Goal: Check status

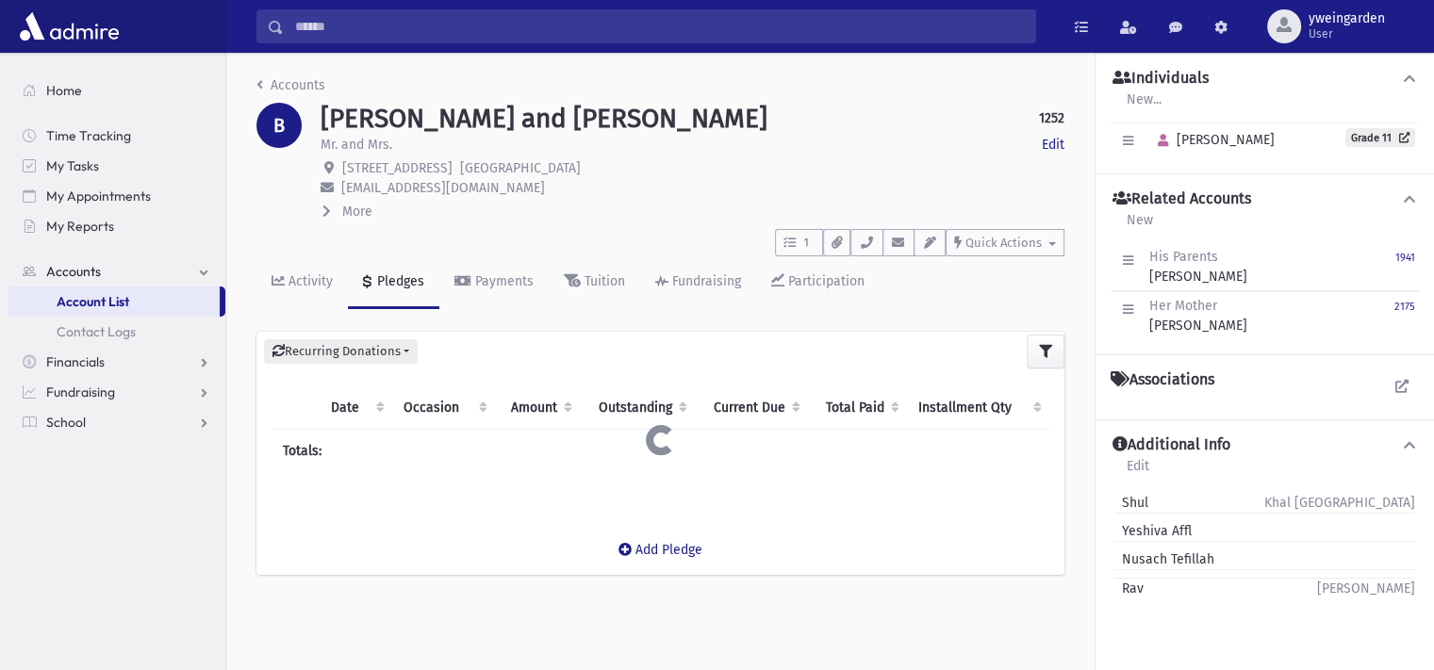
click at [518, 29] on input "Search" at bounding box center [659, 26] width 751 height 34
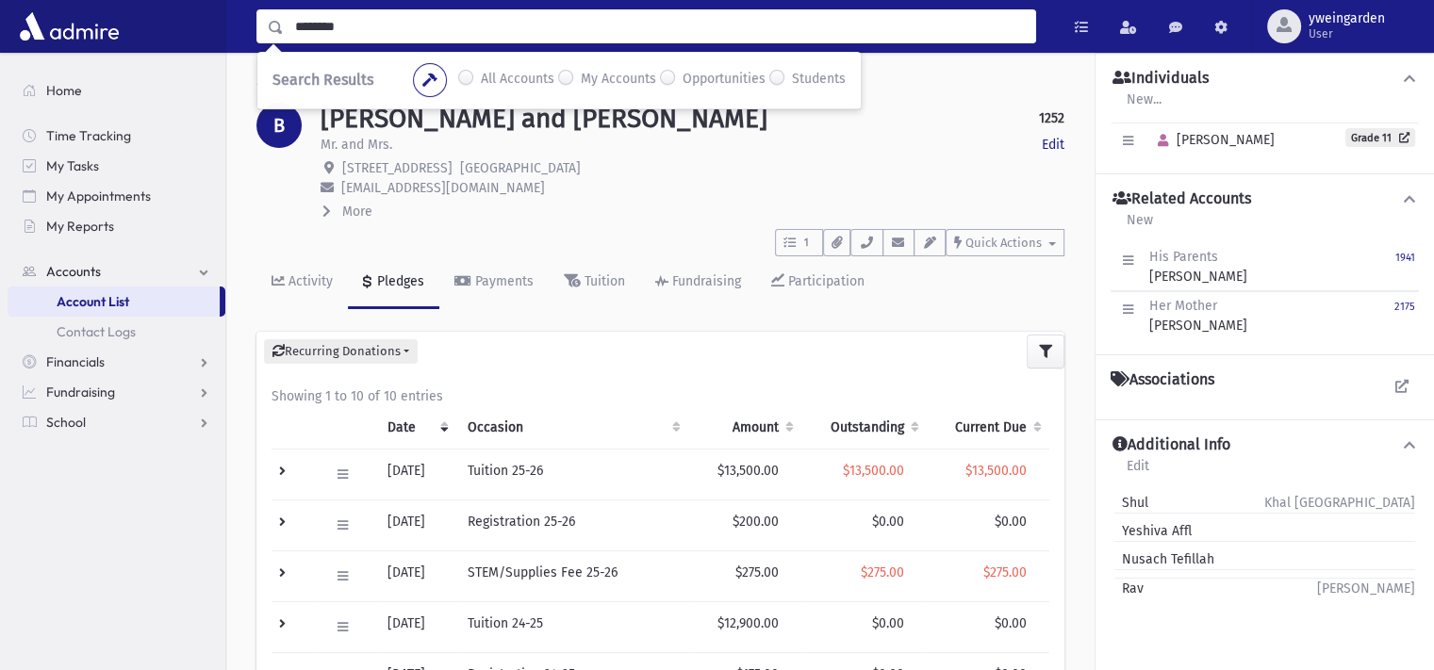
type input "********"
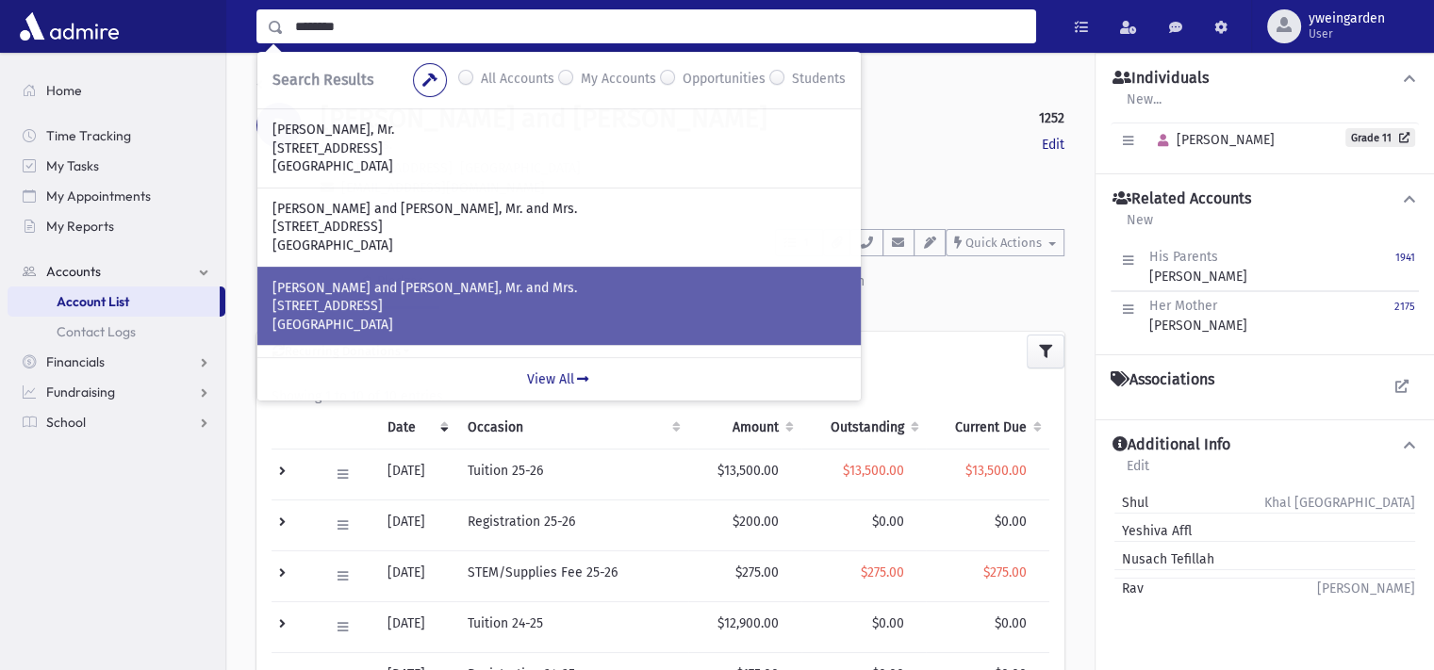
click at [428, 297] on p "[STREET_ADDRESS]" at bounding box center [558, 306] width 573 height 19
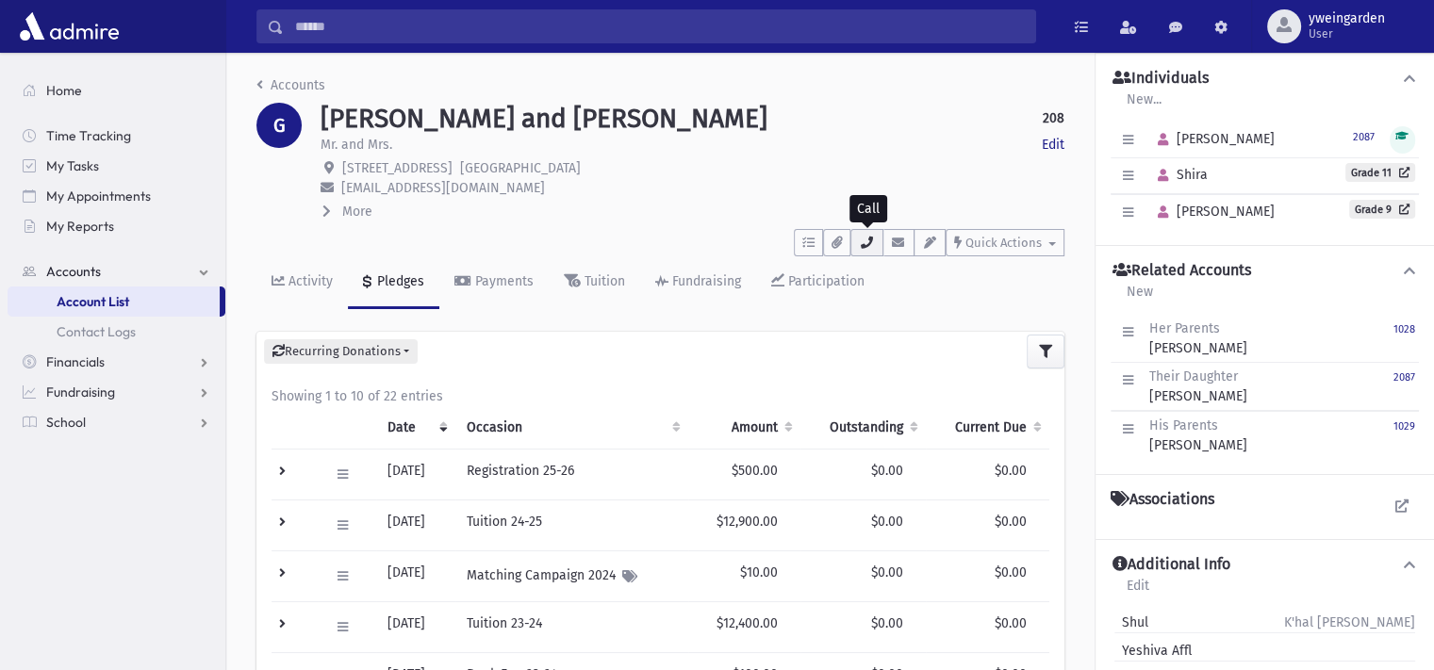
click at [874, 243] on icon "button" at bounding box center [866, 243] width 15 height 12
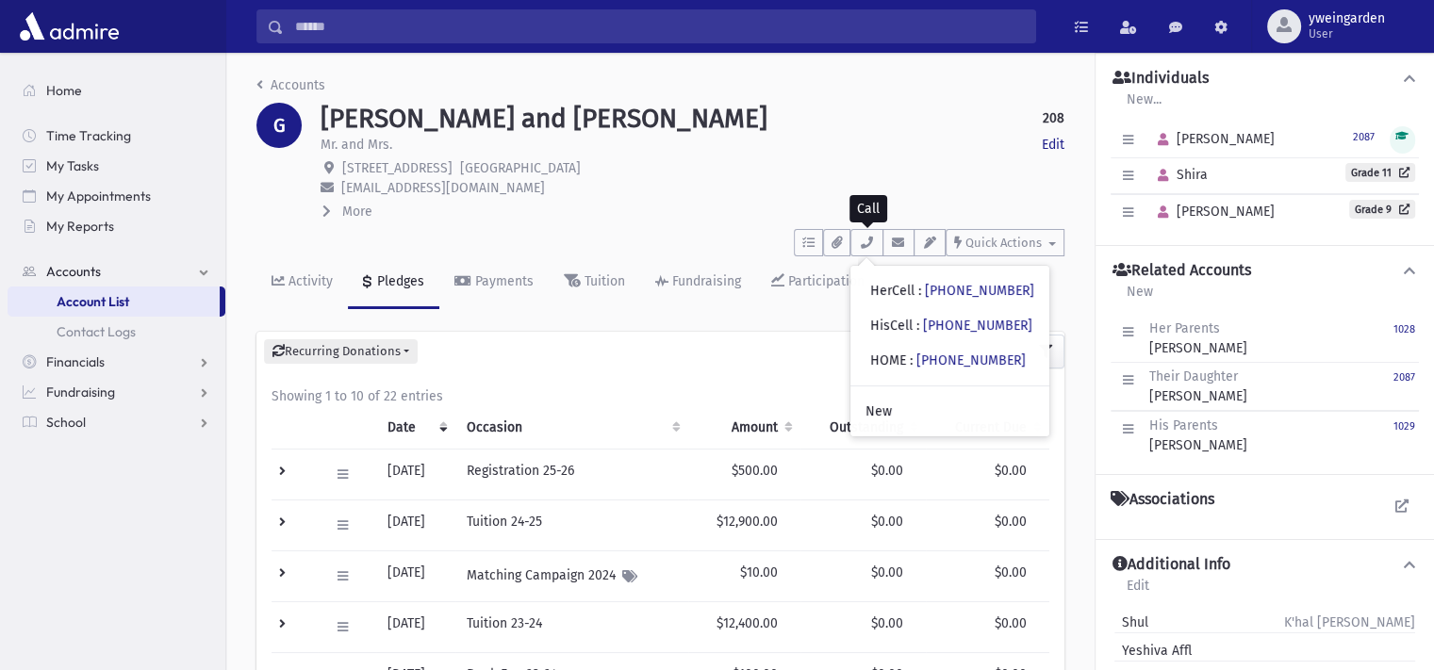
click at [653, 189] on p "egewirtzman@gmail.com" at bounding box center [693, 188] width 744 height 20
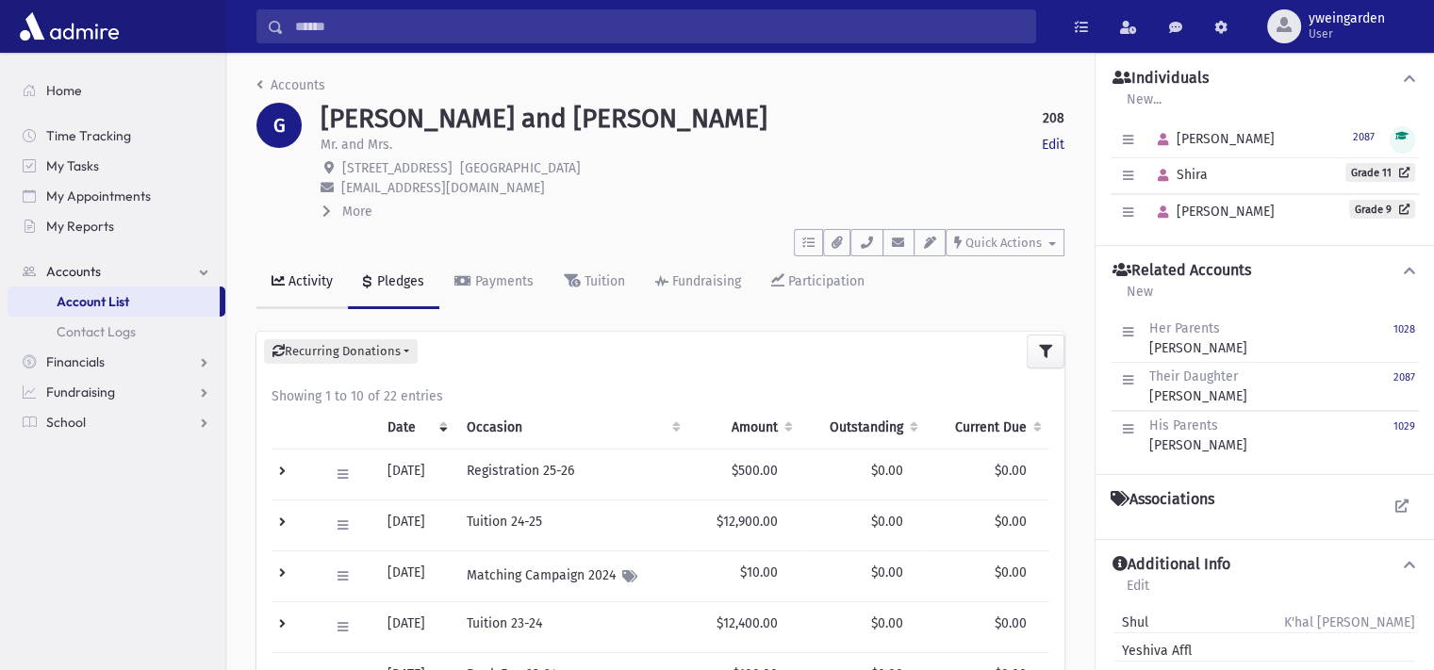
click at [305, 274] on div "Activity" at bounding box center [309, 281] width 48 height 16
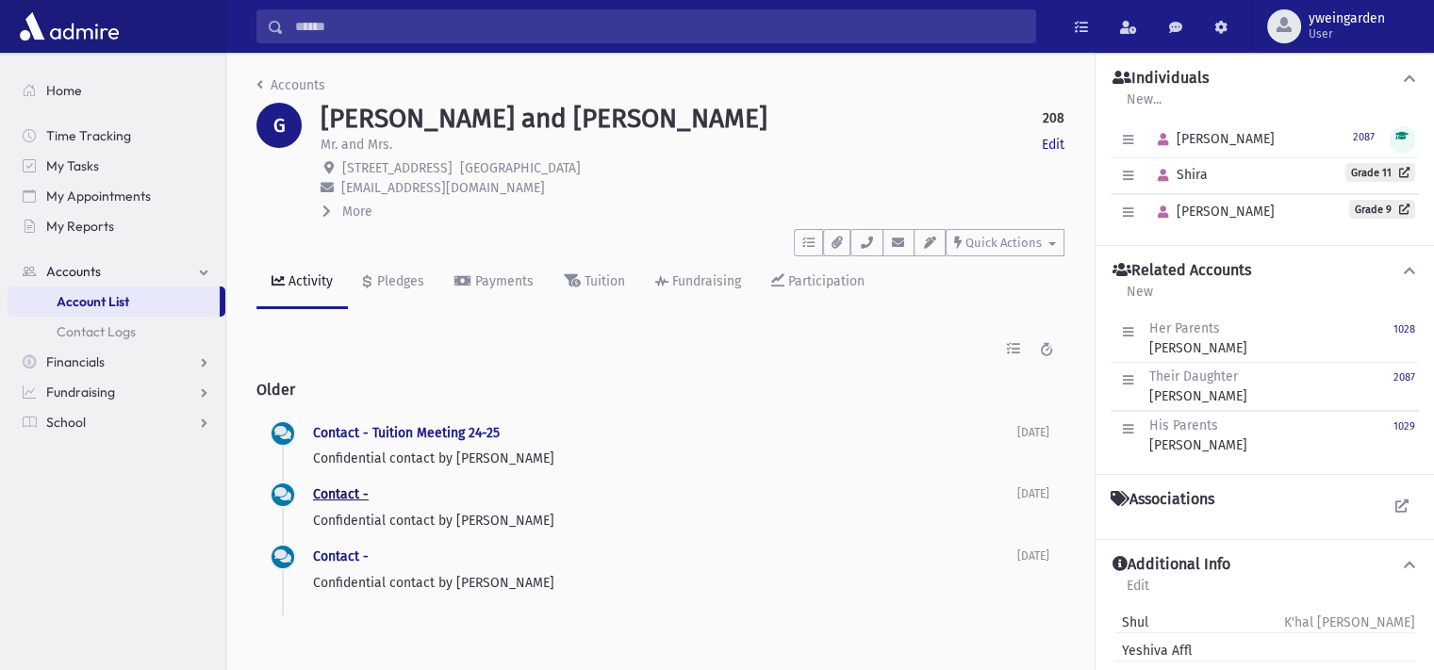
click at [348, 497] on link "Contact -" at bounding box center [341, 494] width 56 height 16
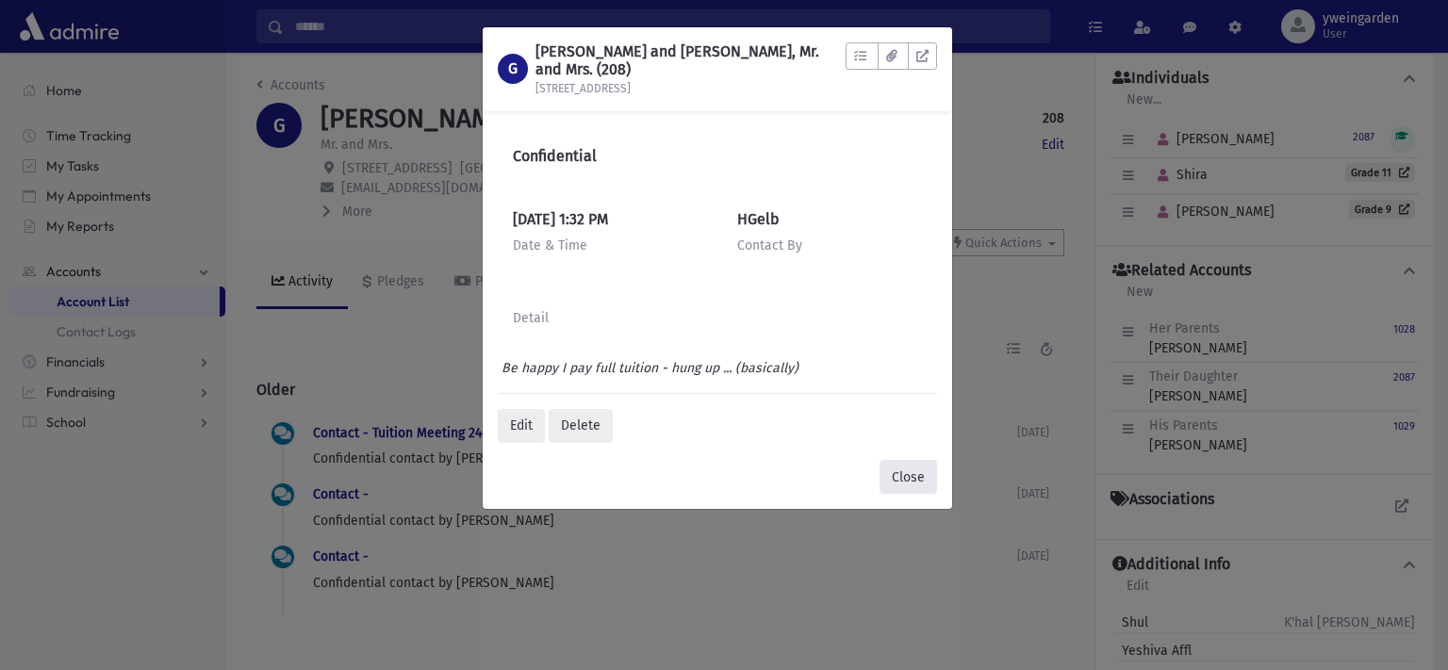
click at [921, 483] on button "Close" at bounding box center [909, 477] width 58 height 34
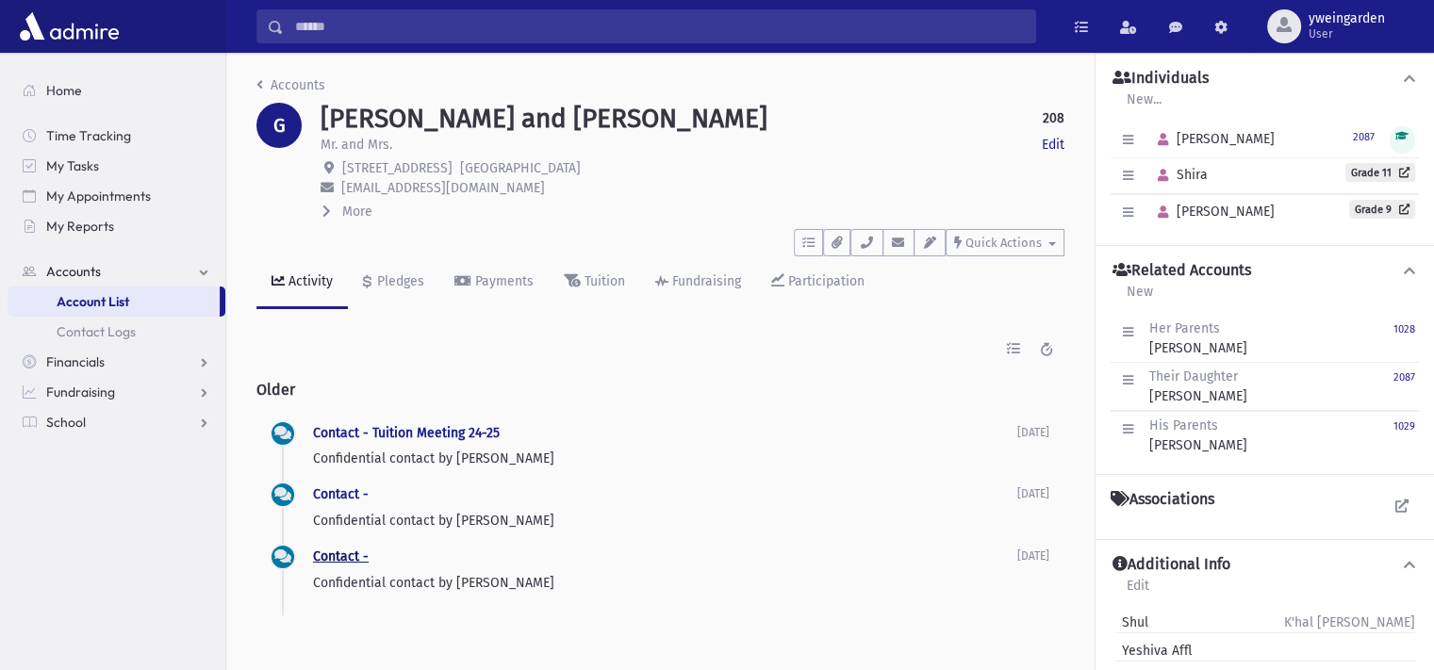
click at [338, 554] on link "Contact -" at bounding box center [341, 557] width 56 height 16
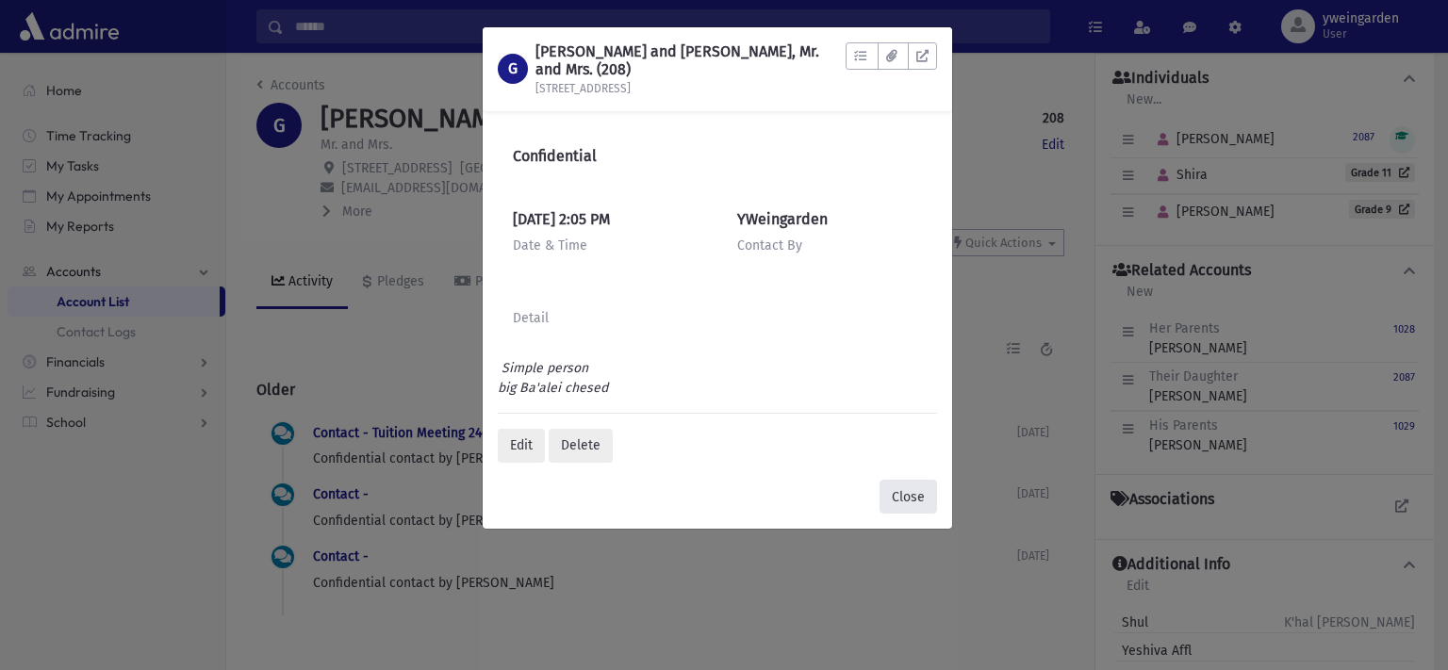
click at [914, 500] on button "Close" at bounding box center [909, 497] width 58 height 34
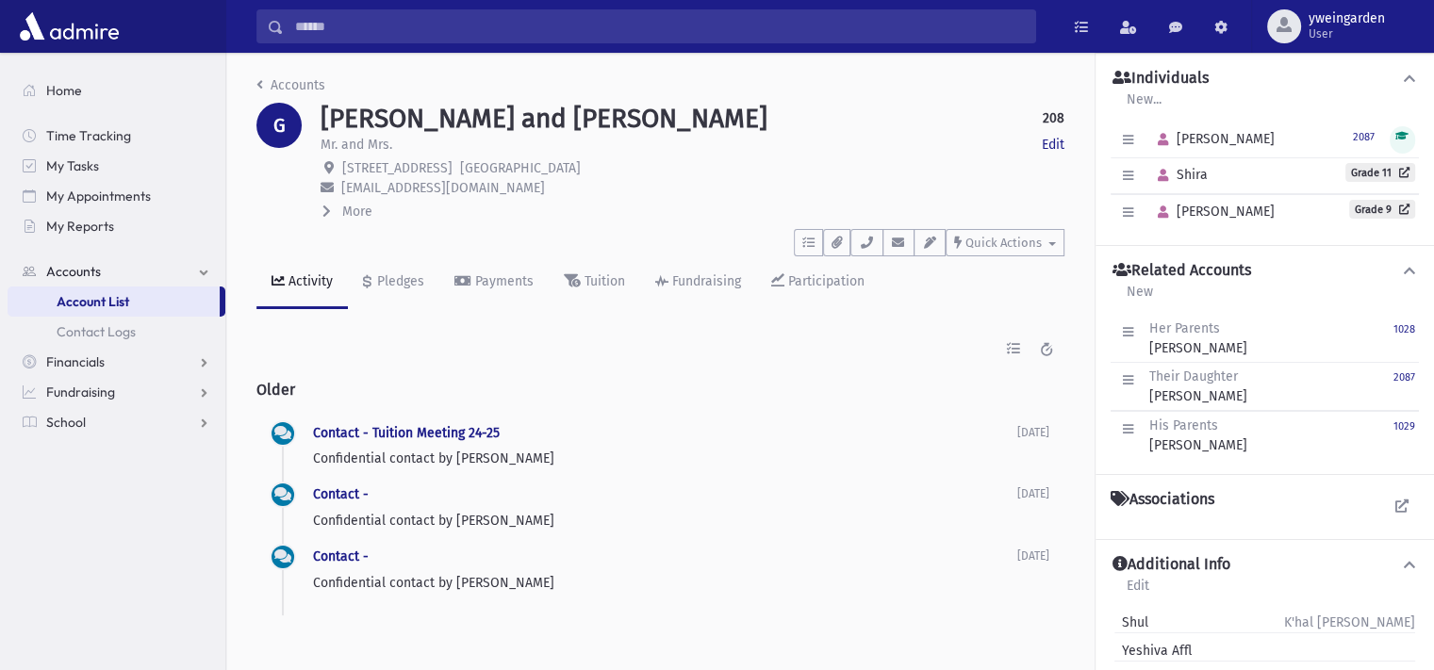
click at [444, 442] on div "Contact - Tuition Meeting 24-25 Confidential contact by Mrs. Shimonowitz 7/29/2…" at bounding box center [665, 445] width 704 height 47
click at [445, 436] on link "Contact - Tuition Meeting 24-25" at bounding box center [406, 433] width 187 height 16
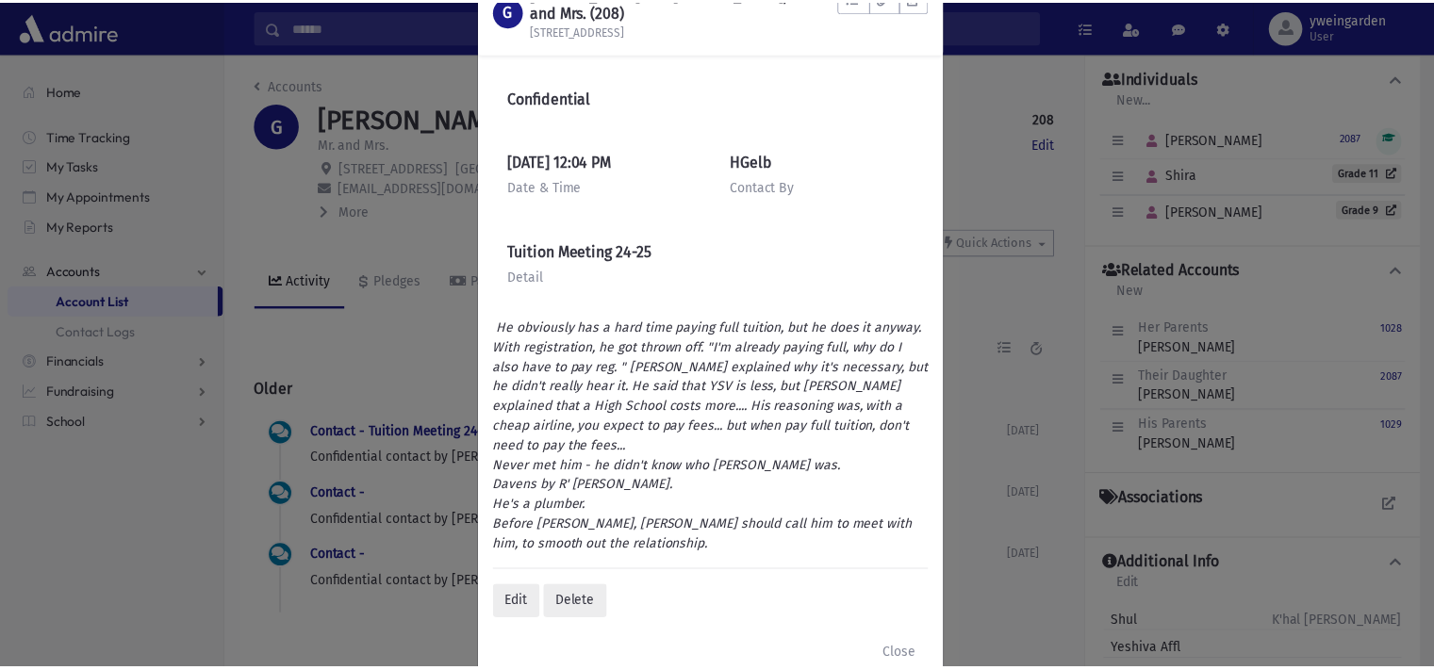
scroll to position [102, 0]
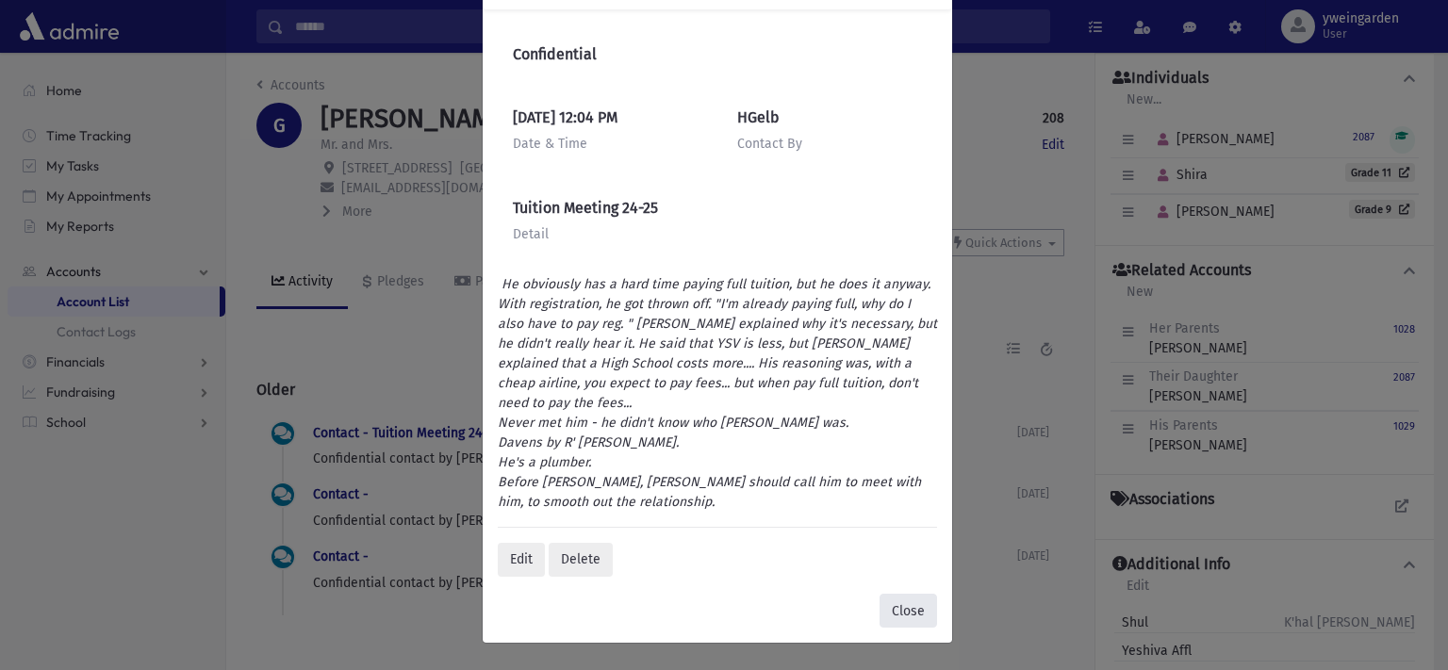
click at [913, 614] on button "Close" at bounding box center [909, 611] width 58 height 34
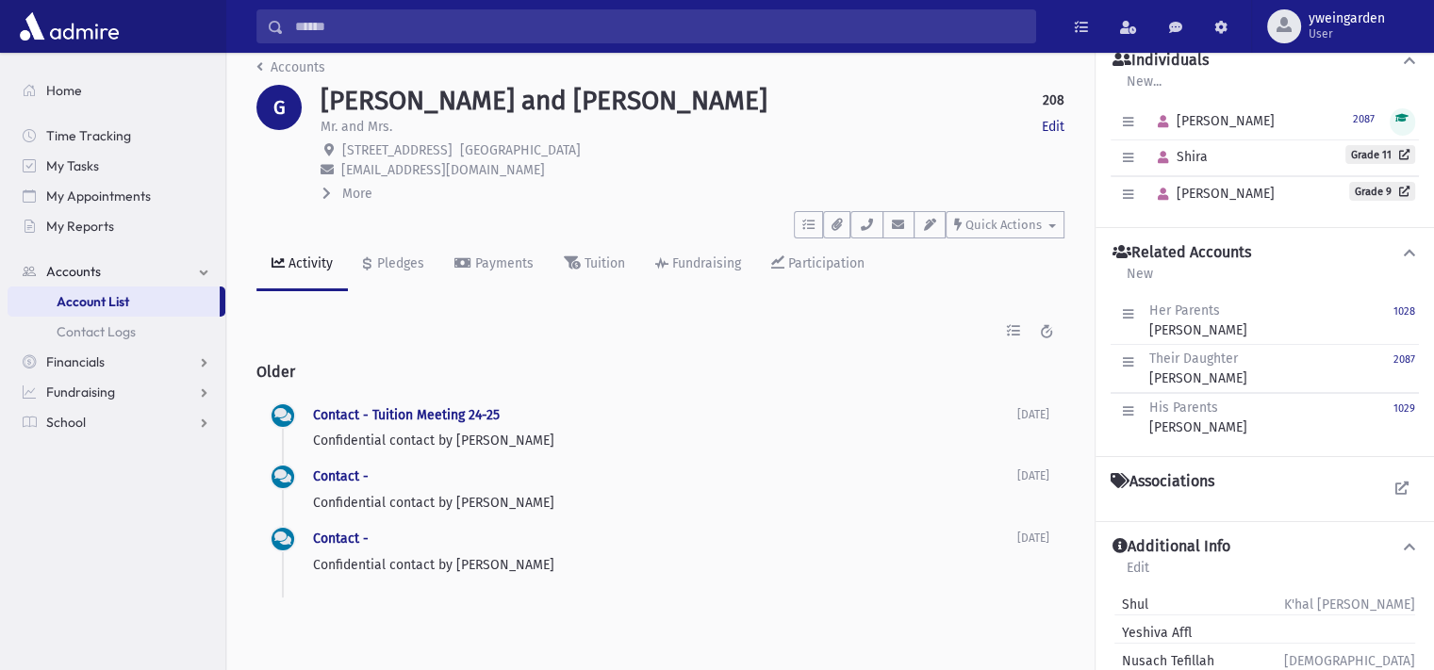
scroll to position [0, 0]
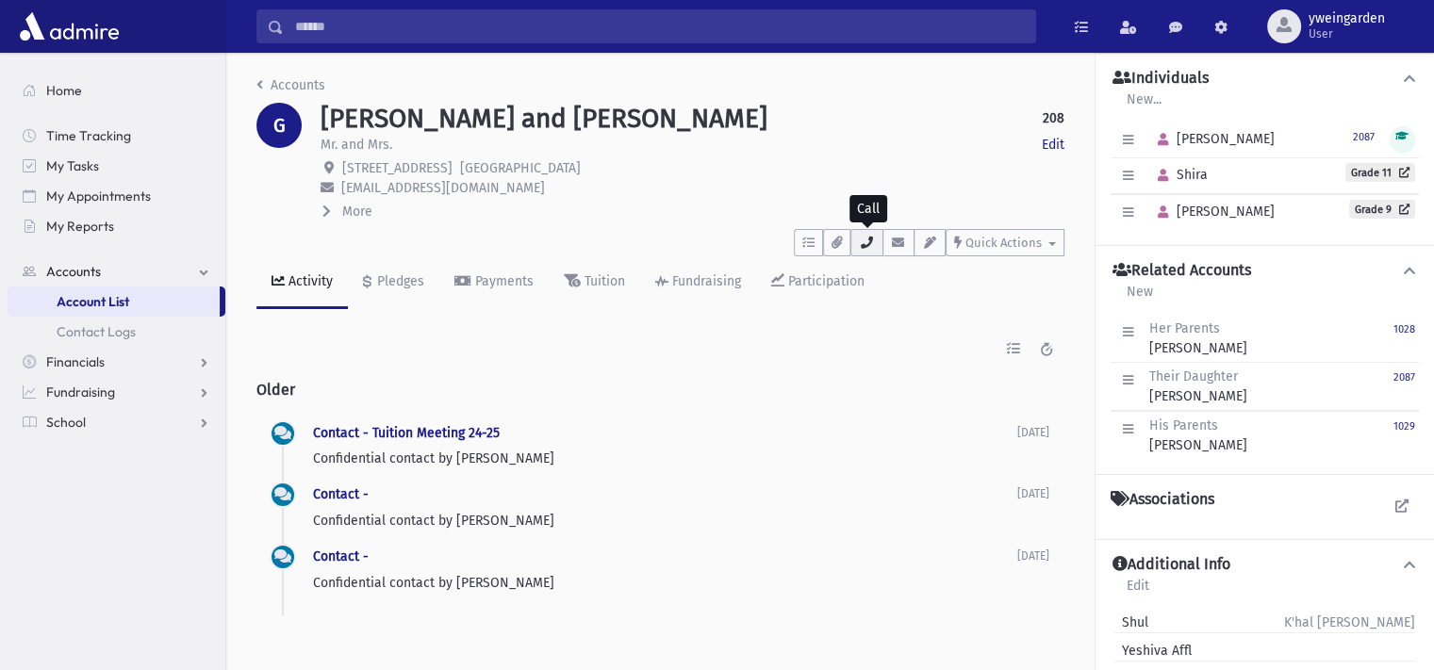
click at [874, 239] on icon "button" at bounding box center [866, 243] width 15 height 12
click at [660, 438] on h6 "Contact - Tuition Meeting 24-25" at bounding box center [665, 434] width 704 height 16
click at [400, 276] on div "Pledges" at bounding box center [398, 281] width 51 height 16
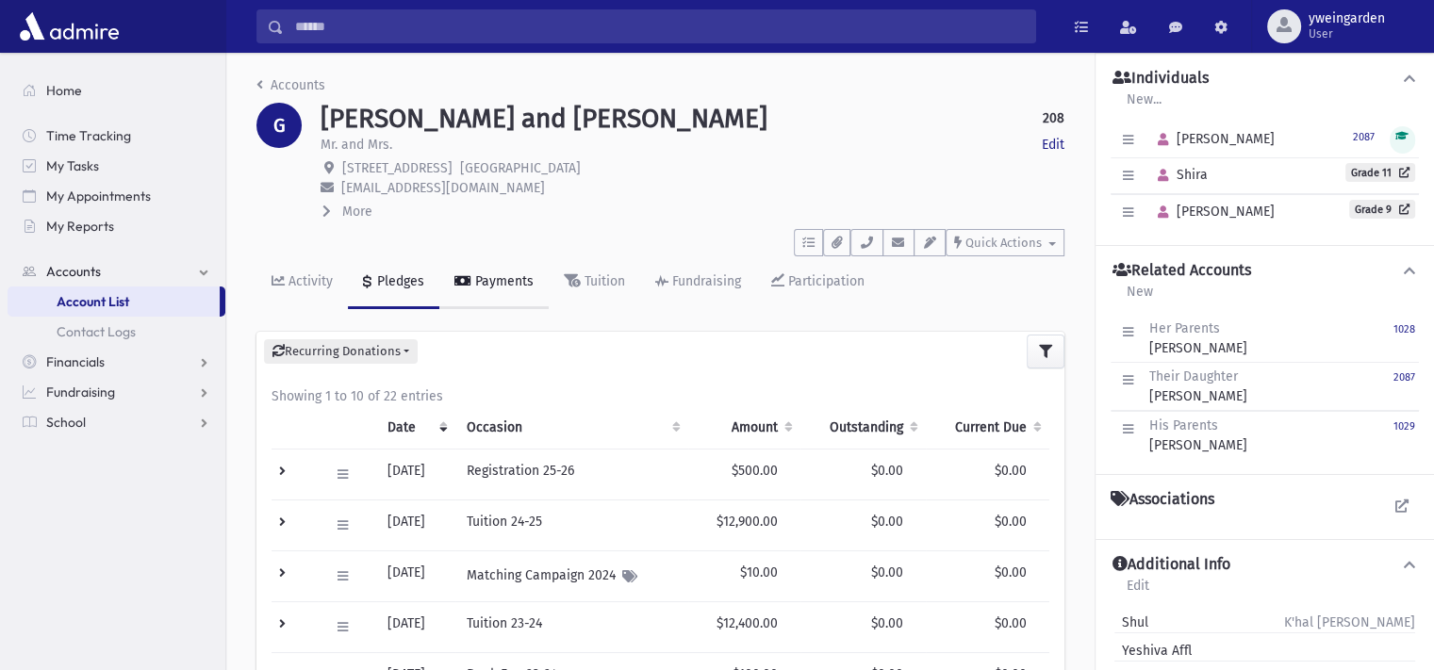
click at [505, 269] on link "Payments" at bounding box center [493, 282] width 109 height 53
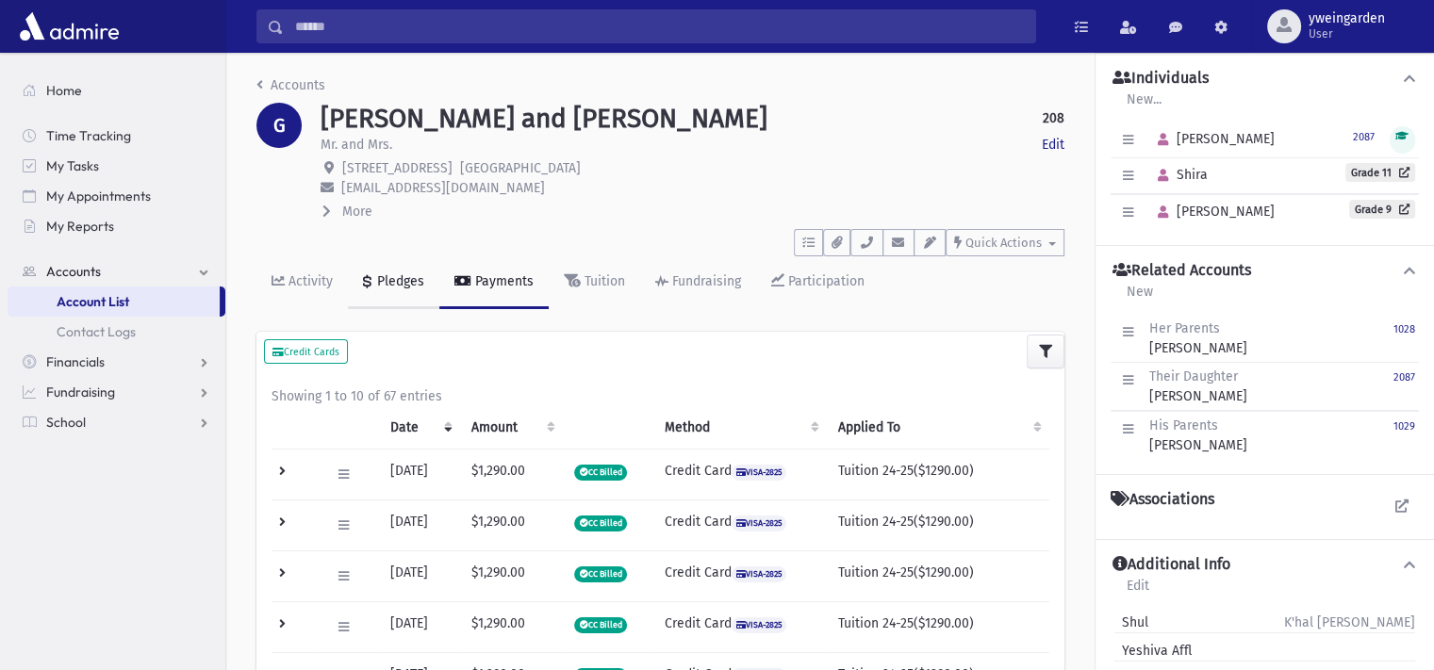
click at [392, 288] on div "Pledges" at bounding box center [398, 281] width 51 height 16
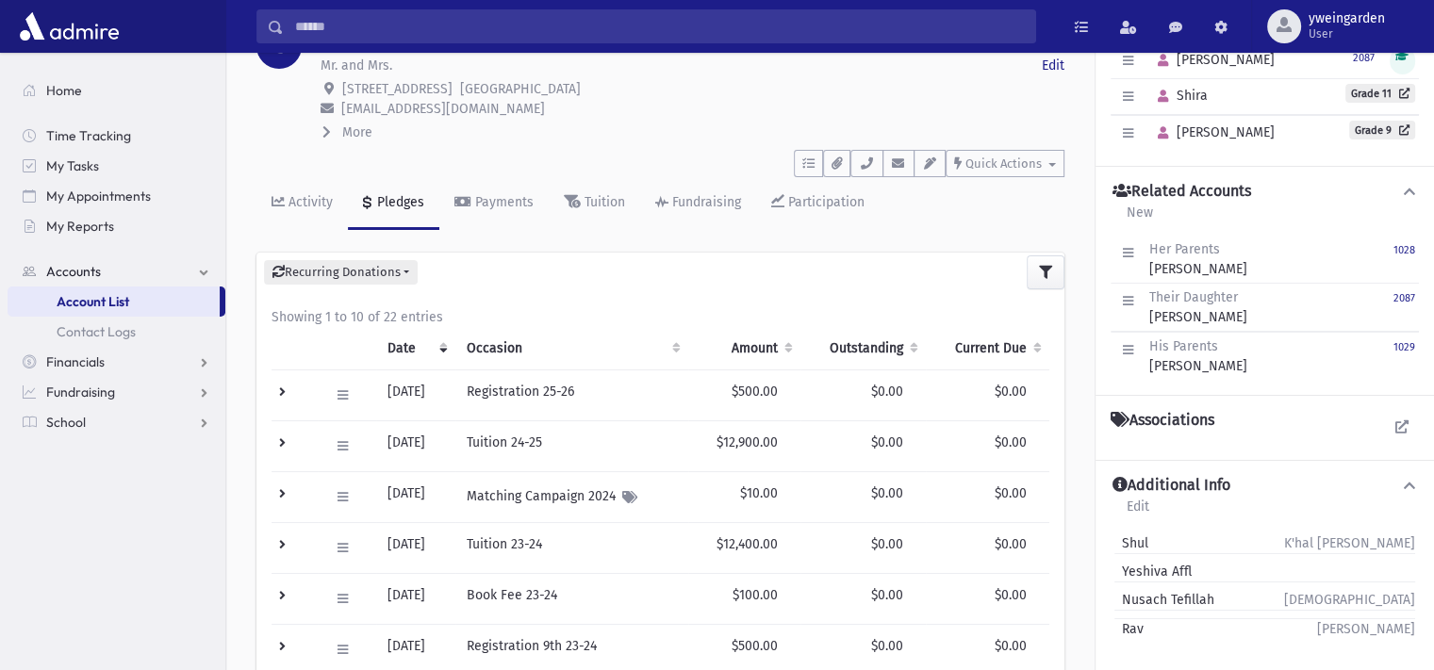
scroll to position [125, 0]
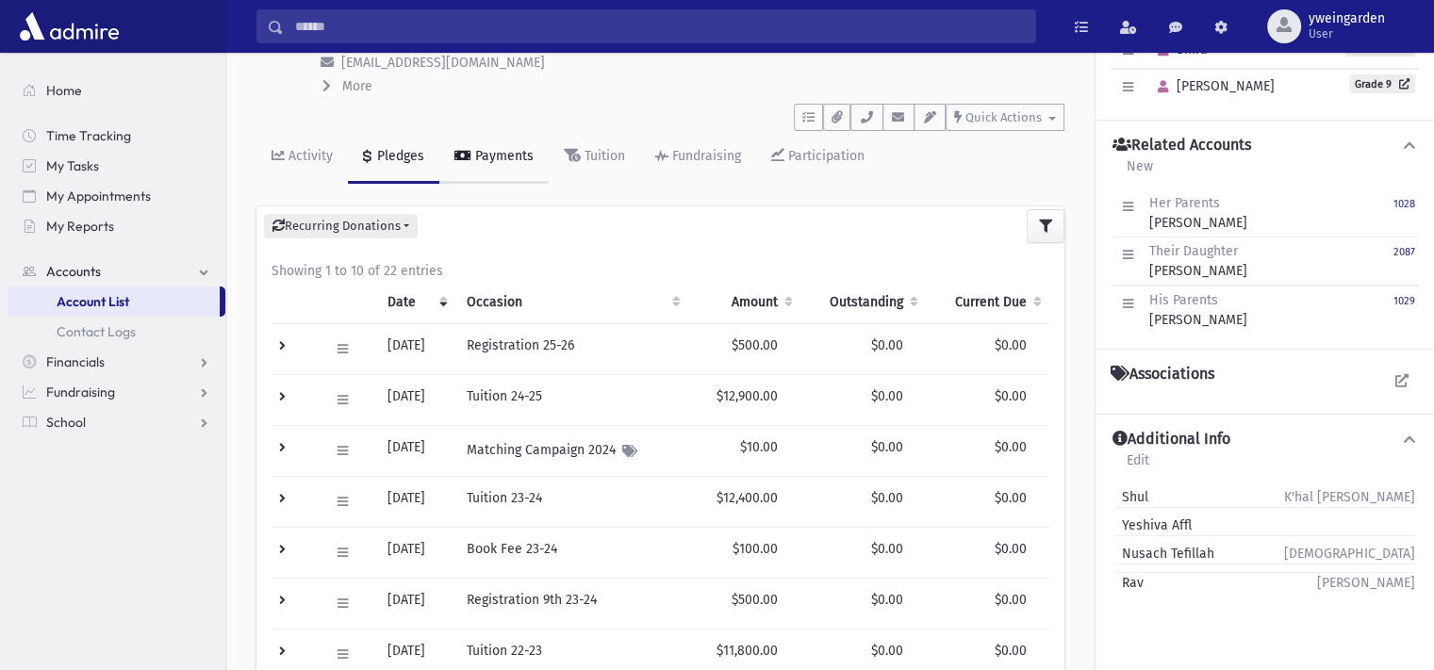
click at [501, 166] on link "Payments" at bounding box center [493, 157] width 109 height 53
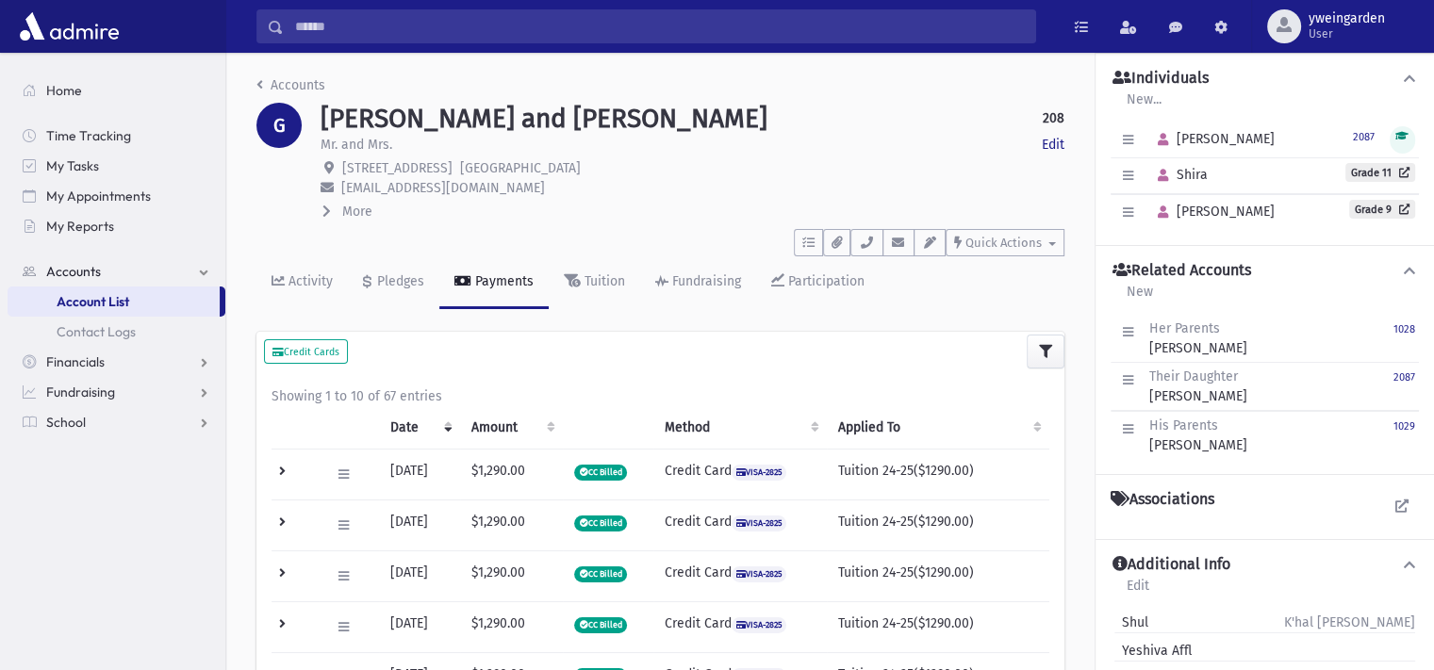
scroll to position [125, 0]
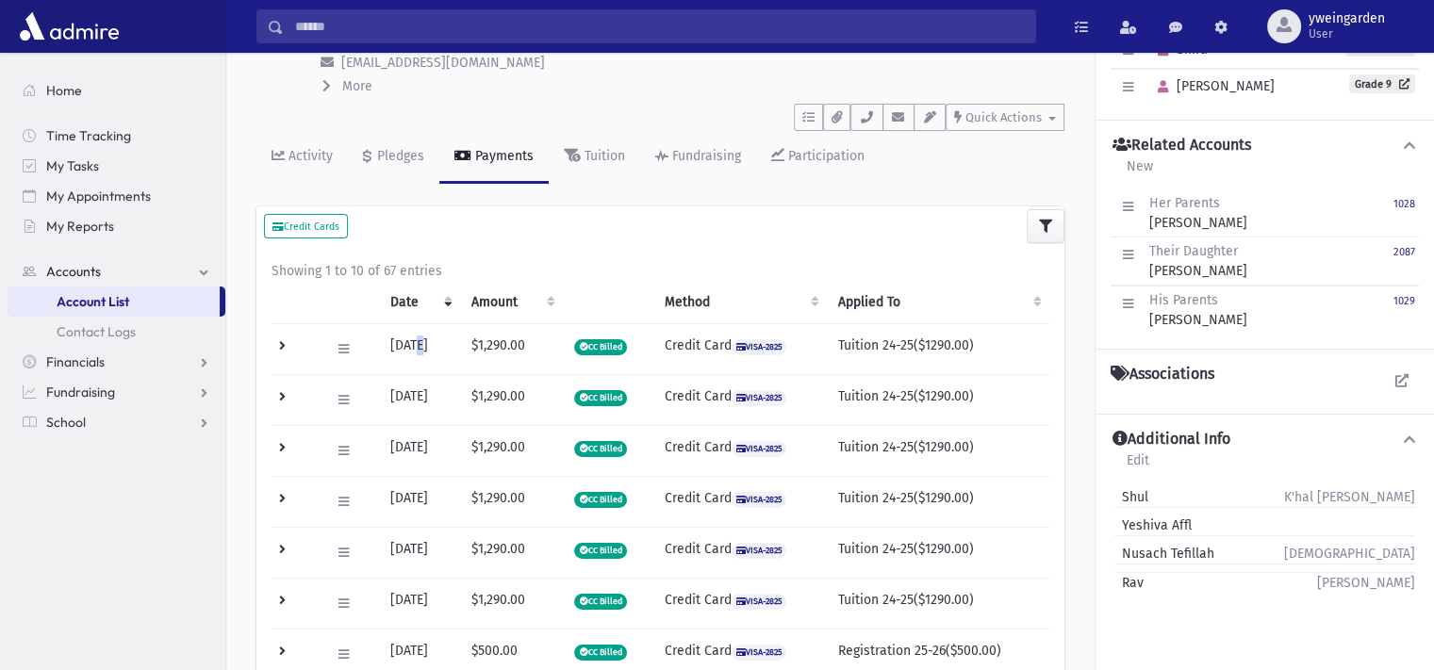
drag, startPoint x: 420, startPoint y: 347, endPoint x: 411, endPoint y: 346, distance: 9.5
click at [411, 346] on td "07/25/2025" at bounding box center [419, 348] width 81 height 51
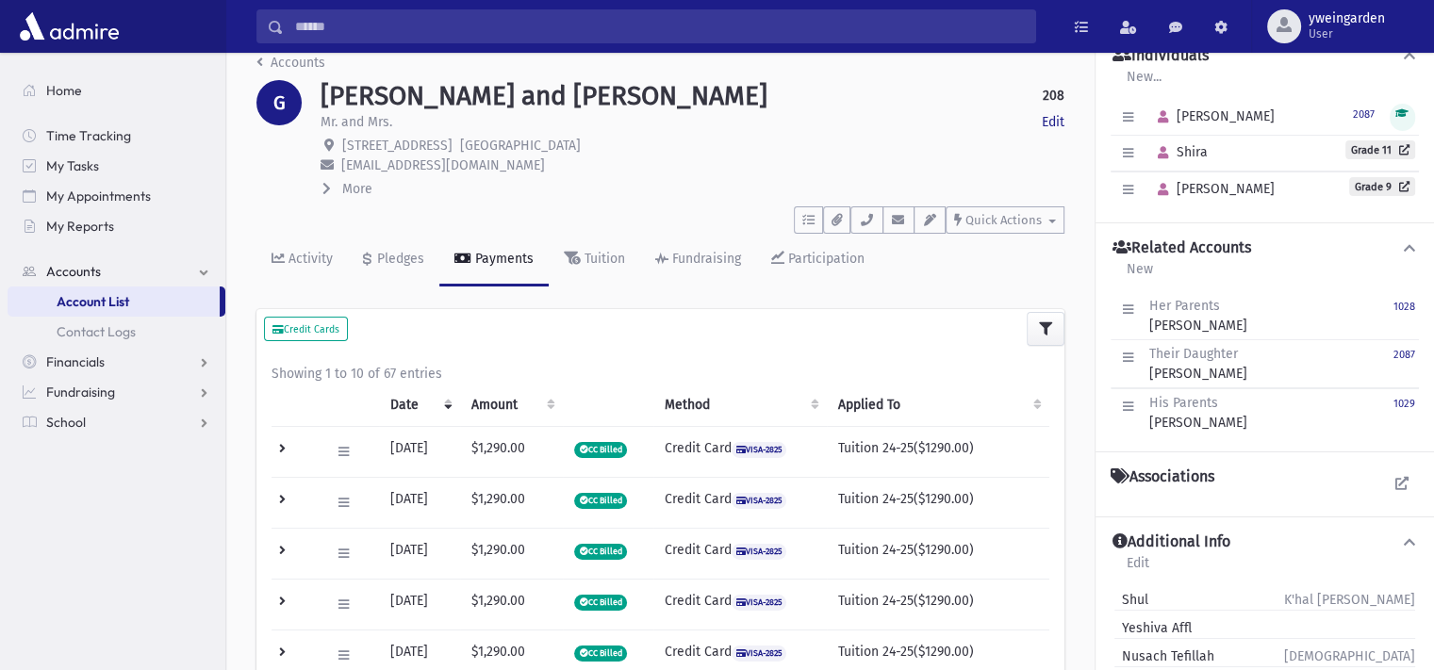
scroll to position [0, 0]
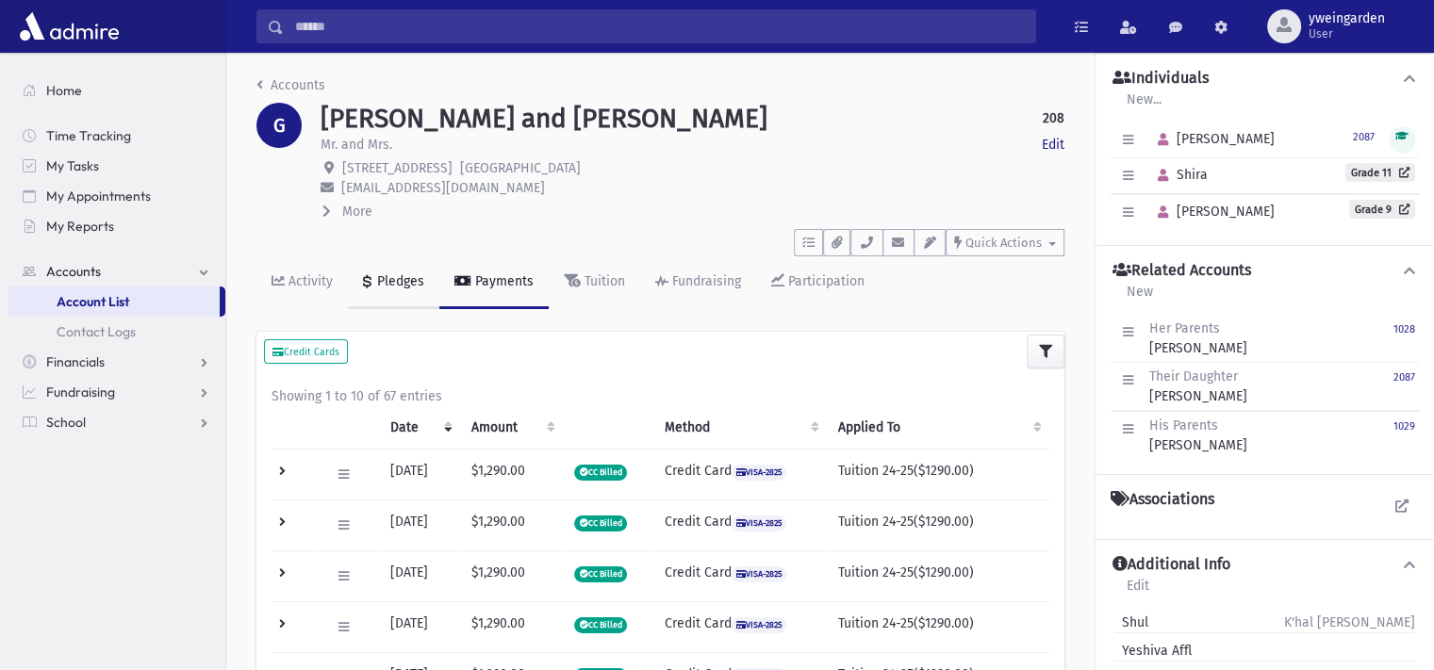
click at [390, 258] on link "Pledges" at bounding box center [393, 282] width 91 height 53
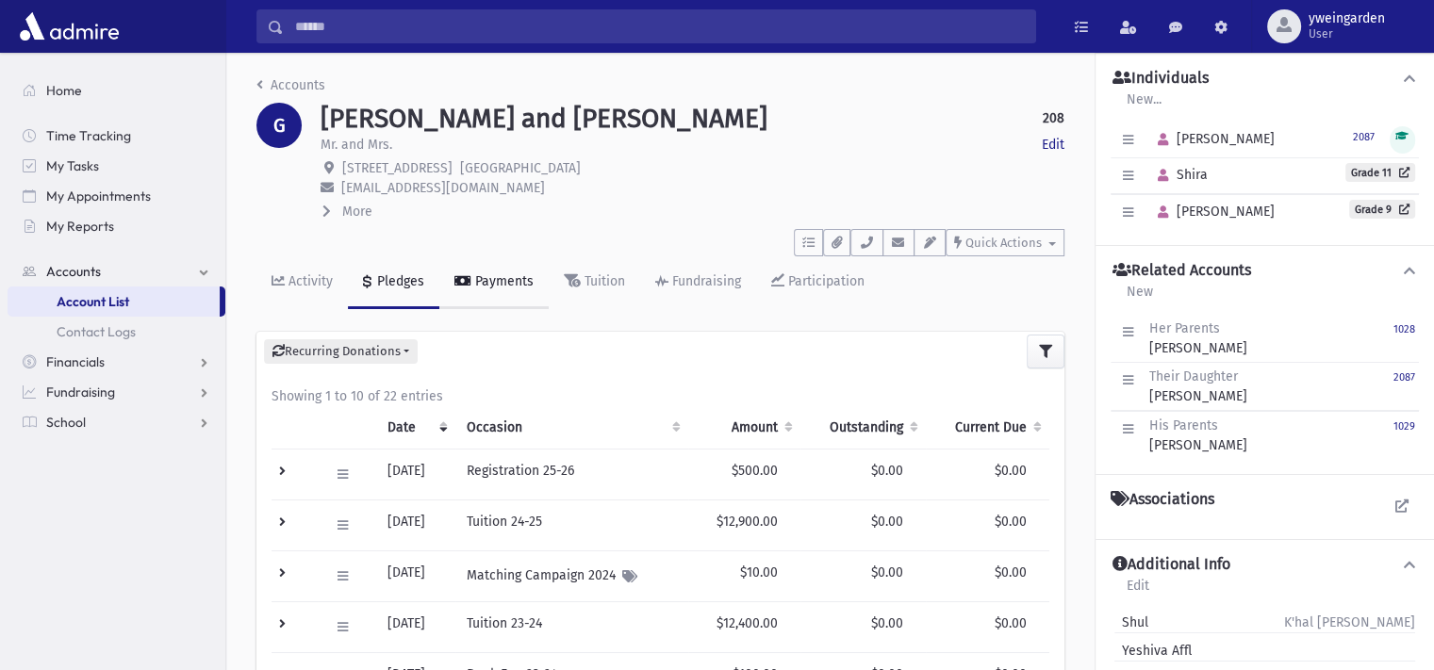
click at [515, 292] on link "Payments" at bounding box center [493, 282] width 109 height 53
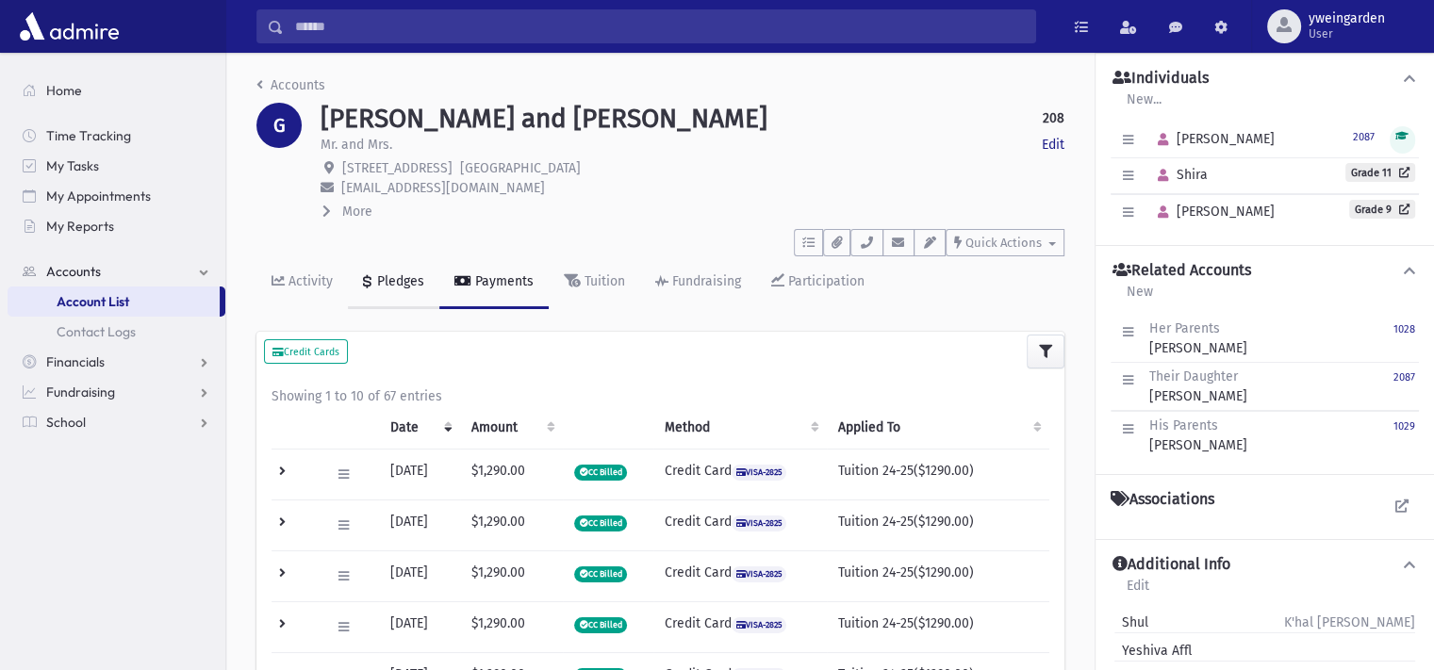
click at [407, 288] on div "Pledges" at bounding box center [398, 281] width 51 height 16
